Goal: Find specific page/section: Find specific page/section

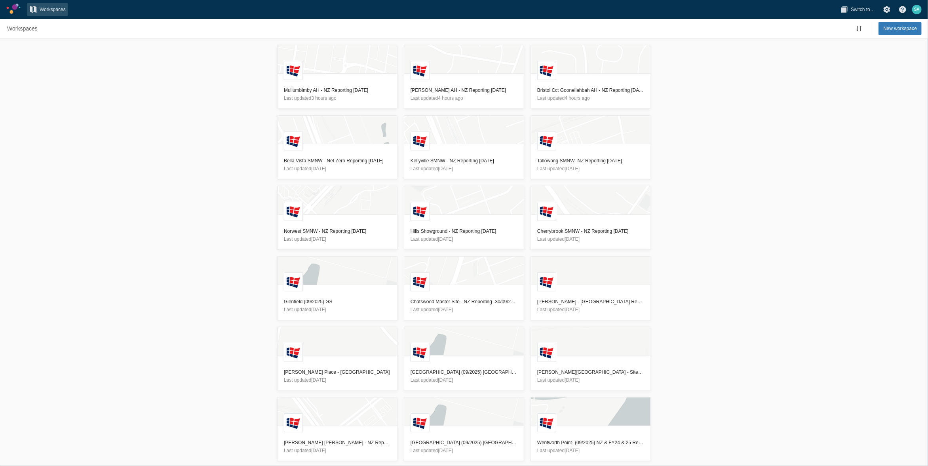
click at [230, 207] on div "L Mullumbimby AH - NZ Reporting 13/10/2025 Last updated 3 hours ago L Cynthia W…" at bounding box center [464, 251] width 928 height 427
click at [317, 302] on h3 "Glenfield (09/2025) GS" at bounding box center [337, 302] width 107 height 8
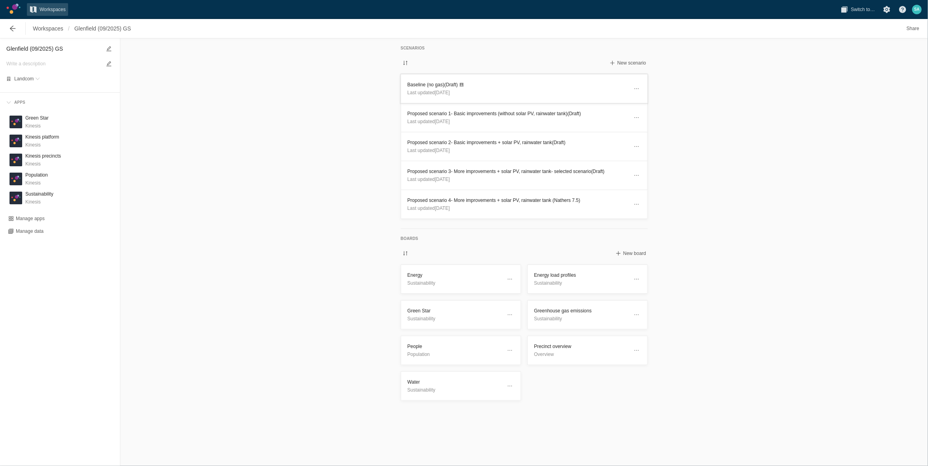
click at [407, 85] on header "Baseline (no gas) (Draft) Last updated 13 days ago" at bounding box center [524, 88] width 246 height 28
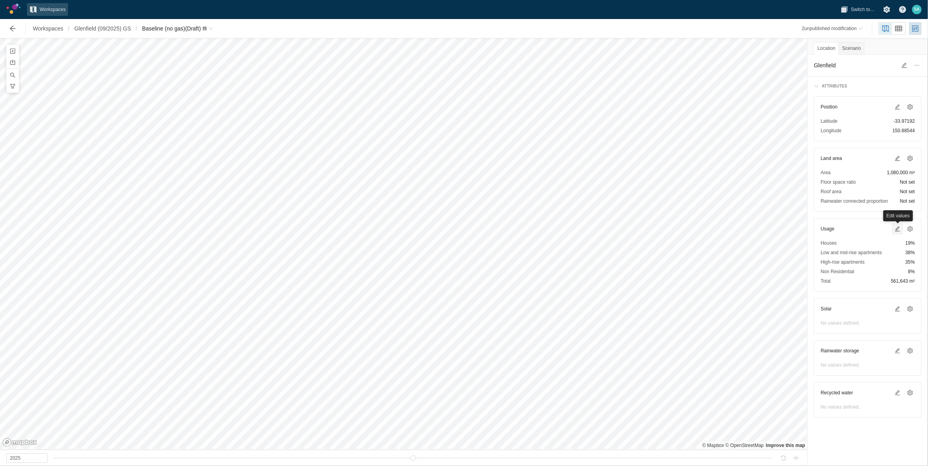
click at [896, 230] on span at bounding box center [897, 229] width 6 height 6
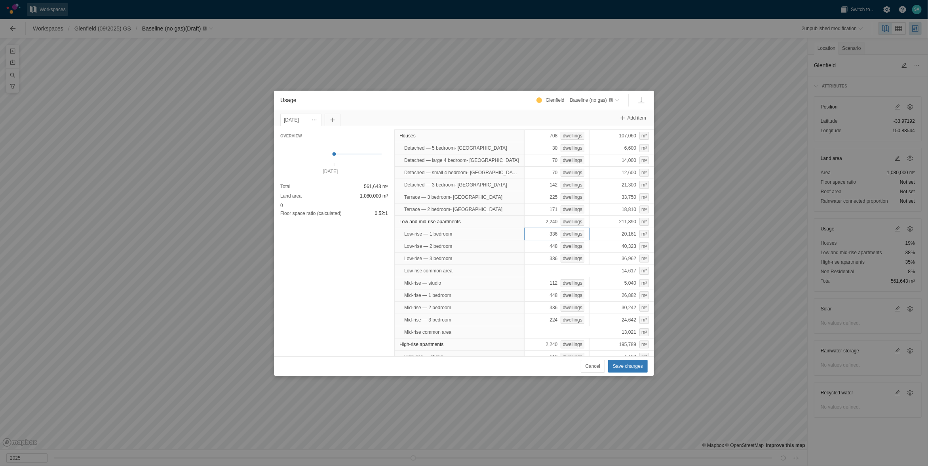
scroll to position [49, 0]
click at [598, 366] on span "Cancel" at bounding box center [592, 366] width 15 height 8
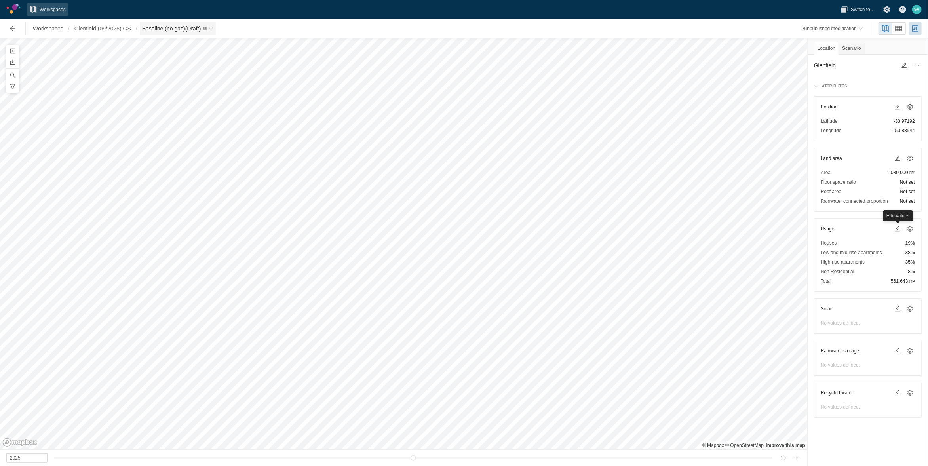
click at [214, 24] on span "Baseline (no gas) (Draft)" at bounding box center [178, 28] width 76 height 13
click at [161, 142] on link "Green Star" at bounding box center [181, 141] width 79 height 11
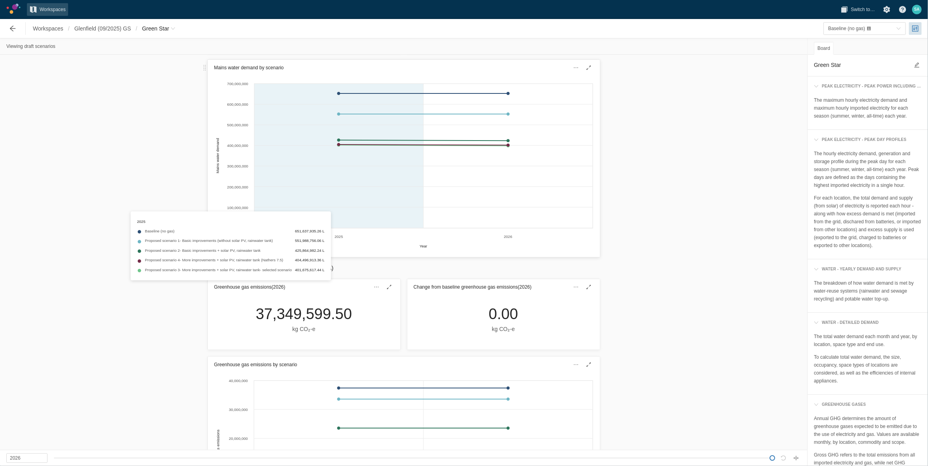
scroll to position [495, 0]
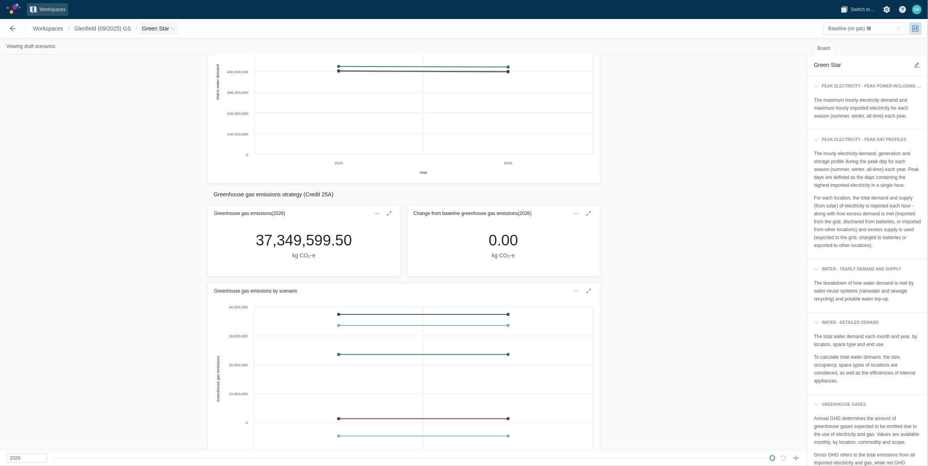
click at [176, 28] on span "Green Star" at bounding box center [159, 28] width 38 height 13
click at [178, 96] on span "Proposed scenario 4- More improvements + solar PV, rainwater tank (Nathers 7.5)" at bounding box center [235, 98] width 173 height 6
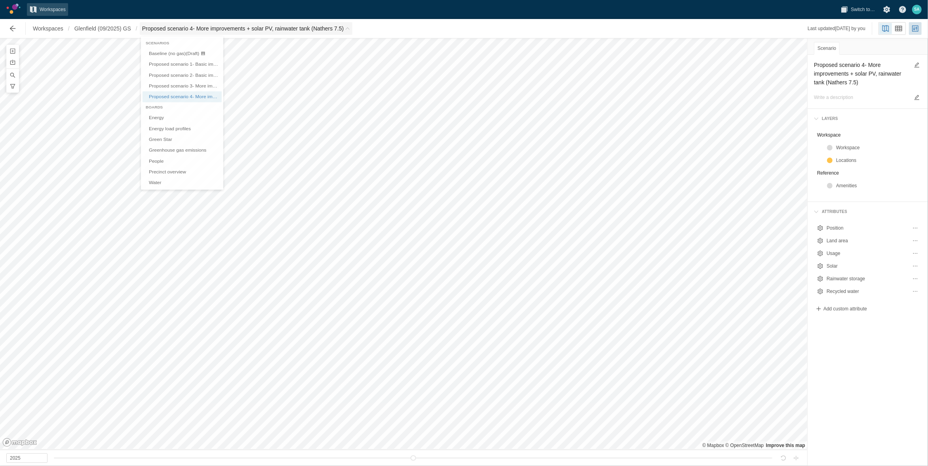
click at [353, 29] on span "Proposed scenario 4- More improvements + solar PV, rainwater tank (Nathers 7.5)" at bounding box center [246, 28] width 213 height 13
click at [165, 138] on link "Green Star" at bounding box center [181, 141] width 79 height 11
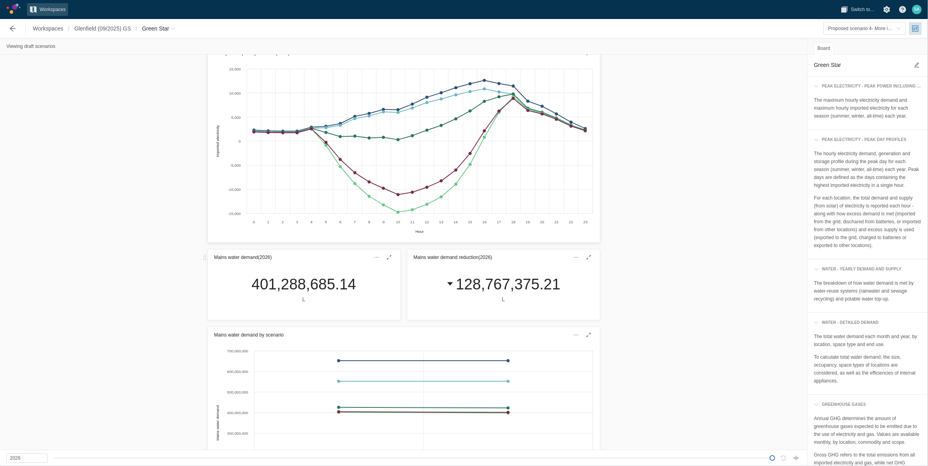
scroll to position [49, 0]
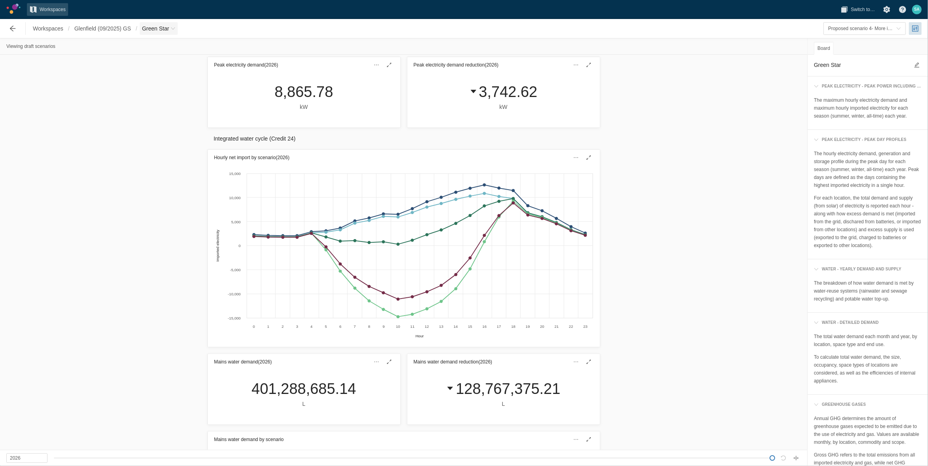
click at [167, 28] on span "Green Star" at bounding box center [155, 29] width 27 height 8
click at [174, 155] on link "Greenhouse gas emissions" at bounding box center [181, 152] width 79 height 11
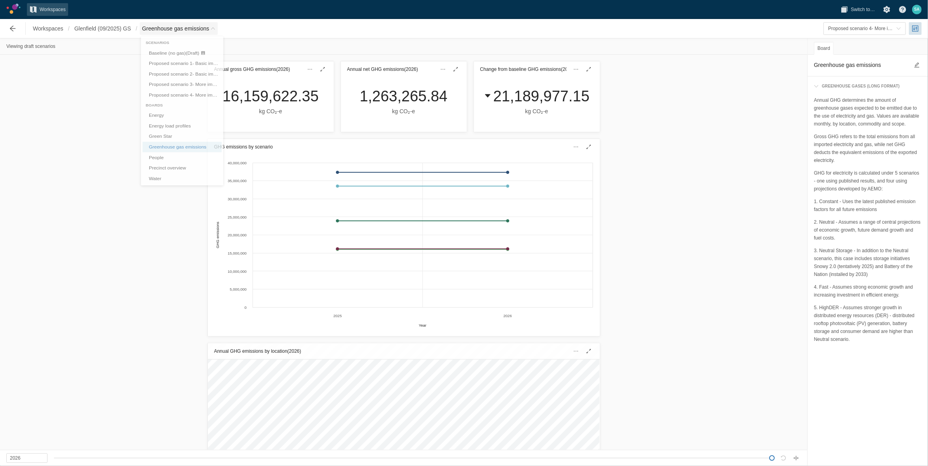
click at [211, 28] on span "Breadcrumb" at bounding box center [213, 28] width 5 height 5
click at [163, 142] on link "Green Star" at bounding box center [181, 141] width 79 height 11
type textarea "Green Star"
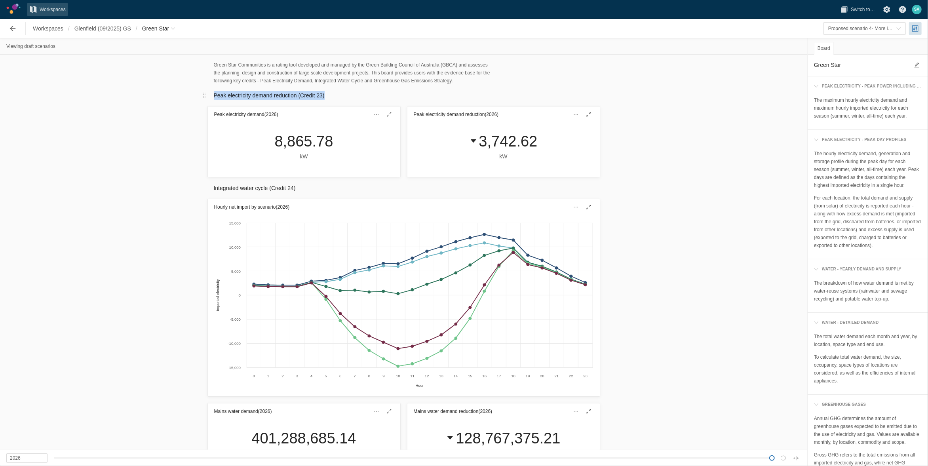
drag, startPoint x: 211, startPoint y: 96, endPoint x: 327, endPoint y: 99, distance: 116.8
click at [327, 99] on h2 "Peak electricity demand reduction (Credit 23)" at bounding box center [404, 95] width 380 height 9
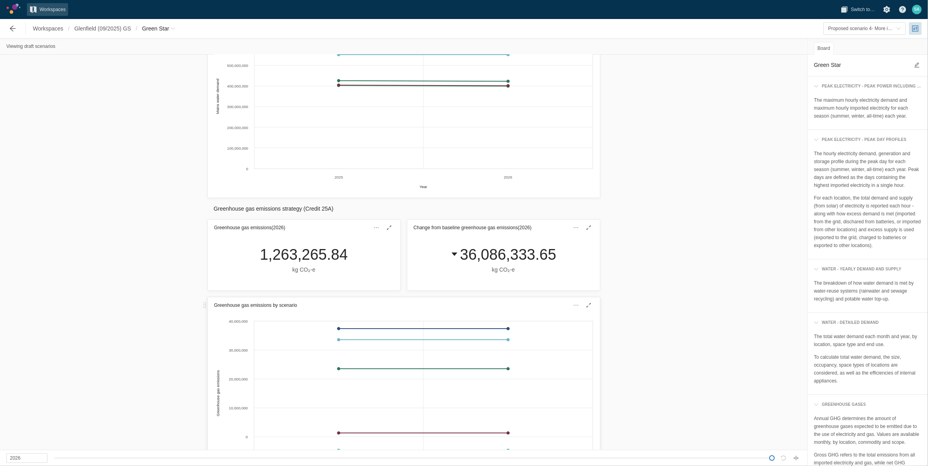
scroll to position [495, 0]
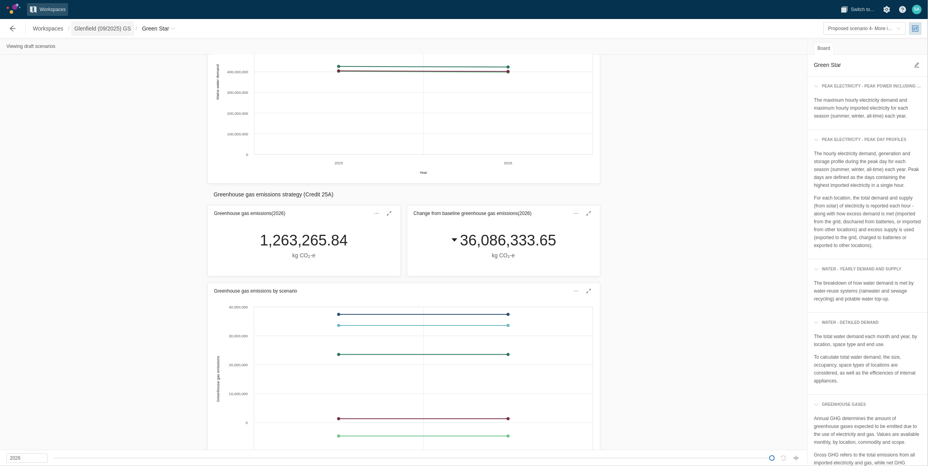
click at [99, 29] on span "Glenfield (09/2025) GS" at bounding box center [102, 29] width 57 height 8
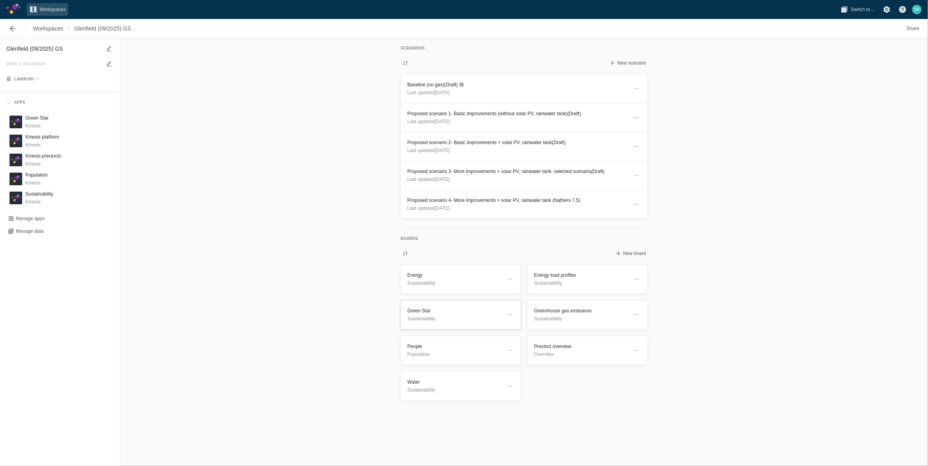
click at [427, 308] on h3 "Green Star" at bounding box center [454, 311] width 94 height 8
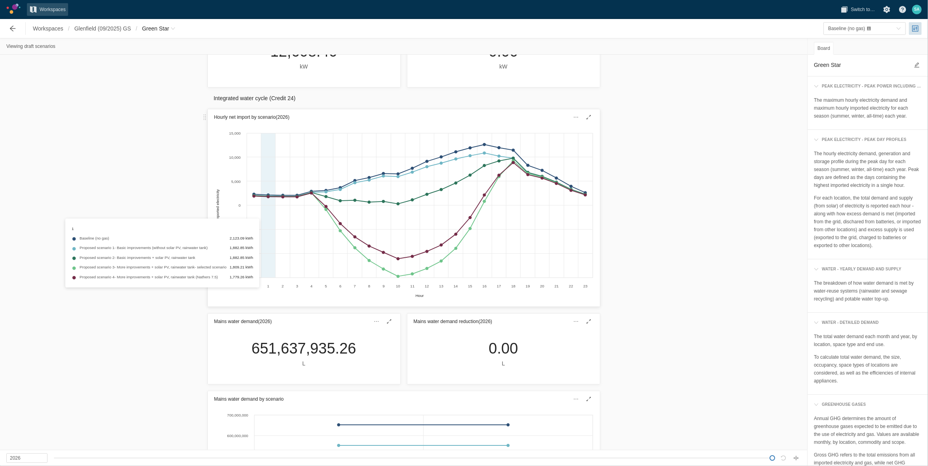
scroll to position [49, 0]
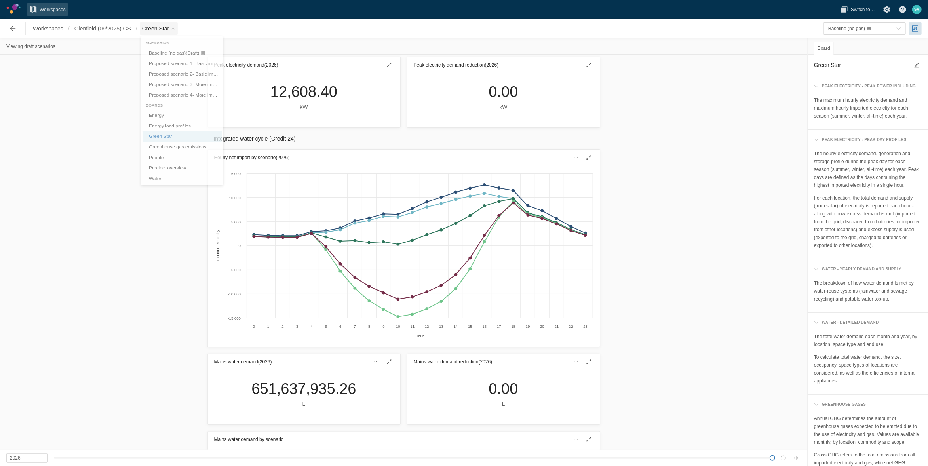
click at [167, 28] on span "Green Star" at bounding box center [155, 29] width 27 height 8
click at [159, 190] on link "Water" at bounding box center [181, 185] width 79 height 11
type textarea "Water"
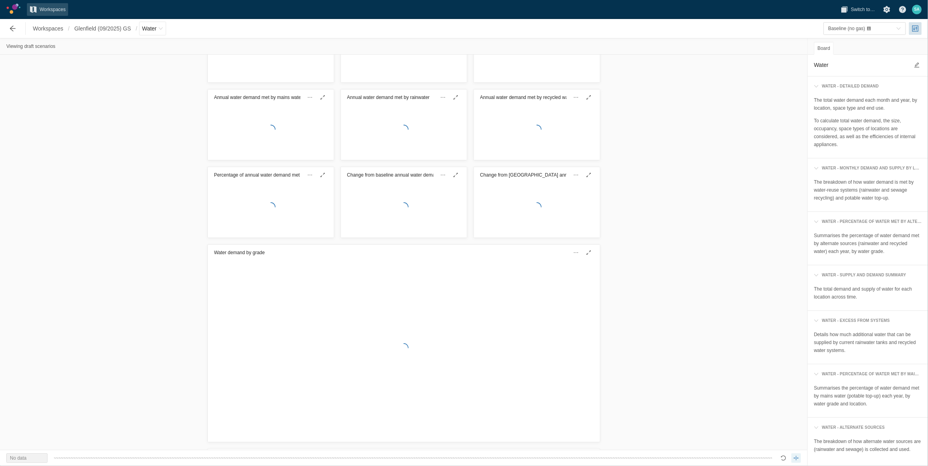
scroll to position [159, 0]
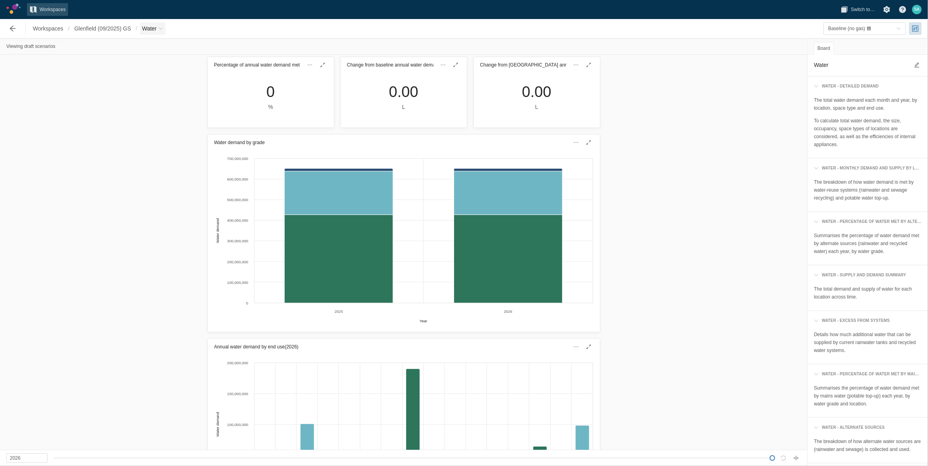
click at [165, 28] on span "Water" at bounding box center [153, 28] width 26 height 13
click at [173, 96] on span "Proposed scenario 4- More improvements + solar PV, rainwater tank (Nathers 7.5)" at bounding box center [235, 98] width 173 height 6
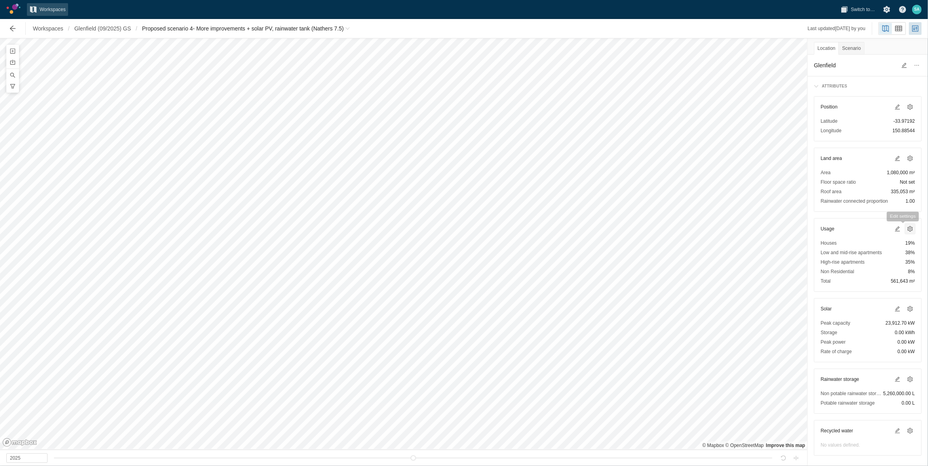
click at [907, 230] on span at bounding box center [910, 229] width 6 height 6
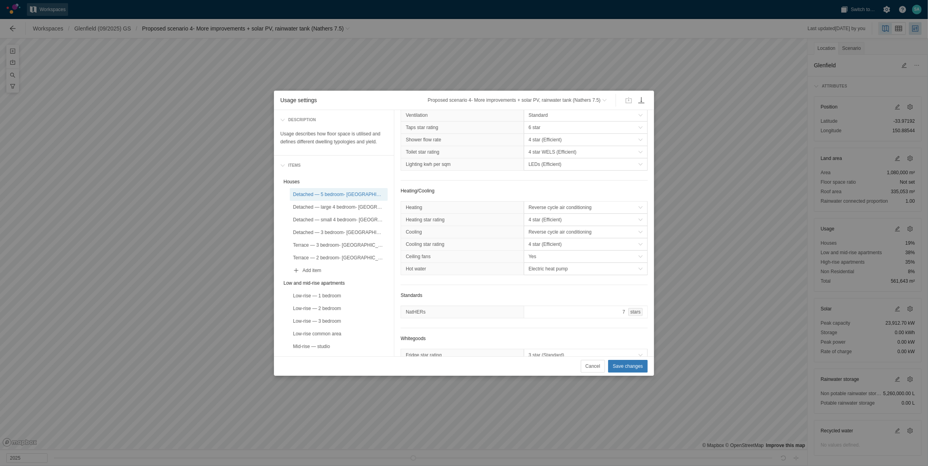
scroll to position [297, 0]
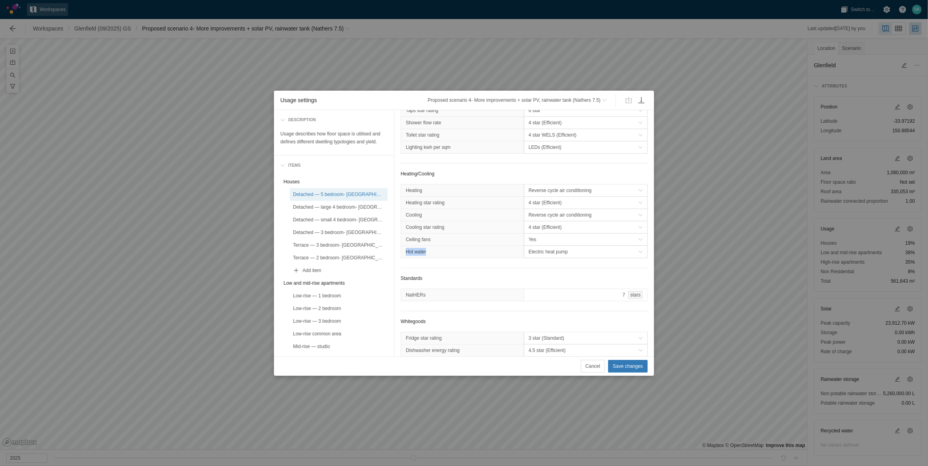
drag, startPoint x: 426, startPoint y: 256, endPoint x: 404, endPoint y: 257, distance: 22.2
click at [404, 257] on div "Hot water" at bounding box center [462, 252] width 123 height 12
click at [588, 368] on span "Cancel" at bounding box center [592, 366] width 15 height 8
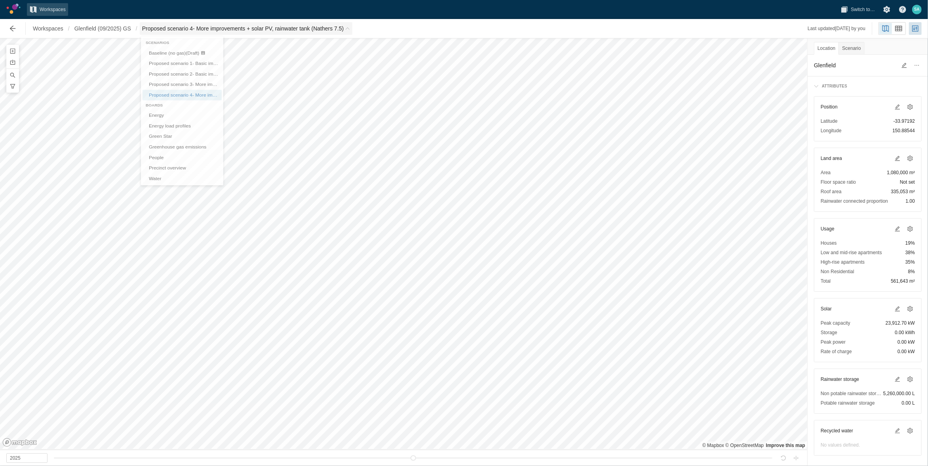
click at [260, 29] on span "Proposed scenario 4- More improvements + solar PV, rainwater tank (Nathers 7.5)" at bounding box center [243, 29] width 202 height 8
click at [94, 30] on span "Glenfield (09/2025) GS" at bounding box center [102, 29] width 57 height 8
